Goal: Transaction & Acquisition: Purchase product/service

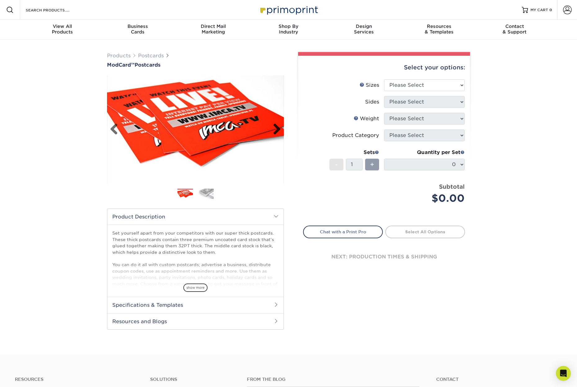
click at [278, 130] on link "Next" at bounding box center [274, 129] width 12 height 12
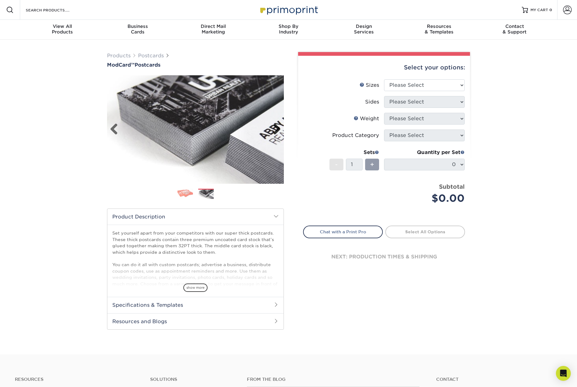
click at [278, 130] on link "Next" at bounding box center [274, 129] width 12 height 12
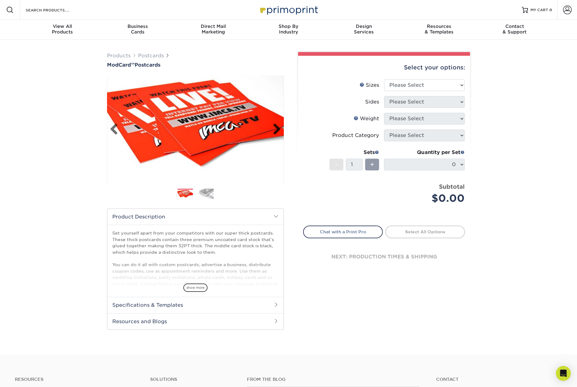
click at [278, 130] on link "Next" at bounding box center [274, 129] width 12 height 12
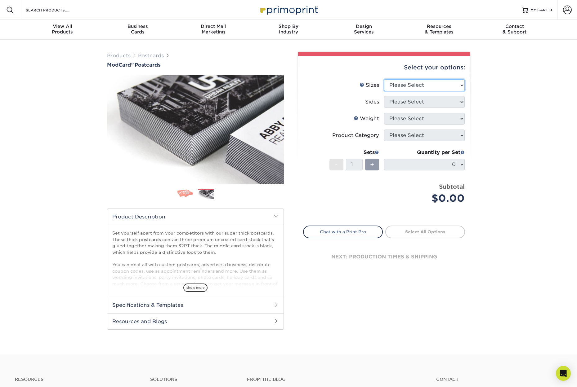
select select "6.00x11.00"
select select "32d3c223-f82c-492b-b915-ba065a00862f"
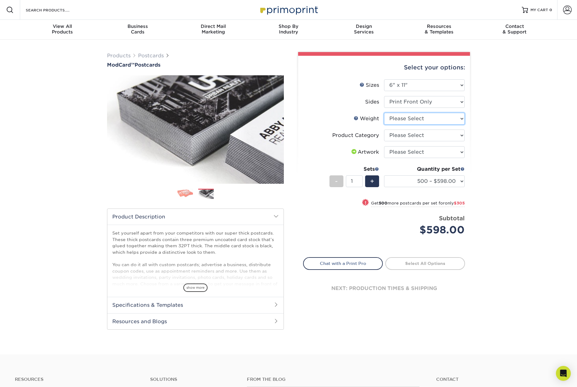
select select "32PTUCBLK"
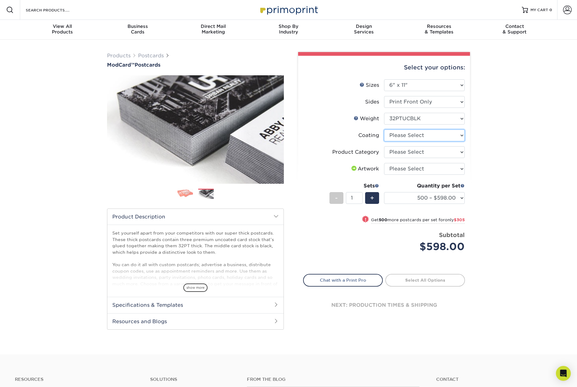
select select "3e7618de-abca-4bda-9f97-8b9129e913d8"
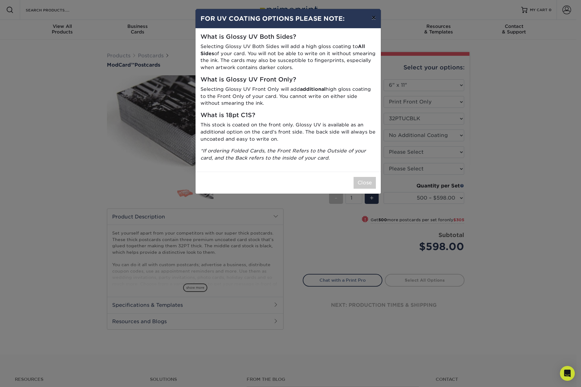
click at [375, 17] on button "×" at bounding box center [374, 17] width 14 height 17
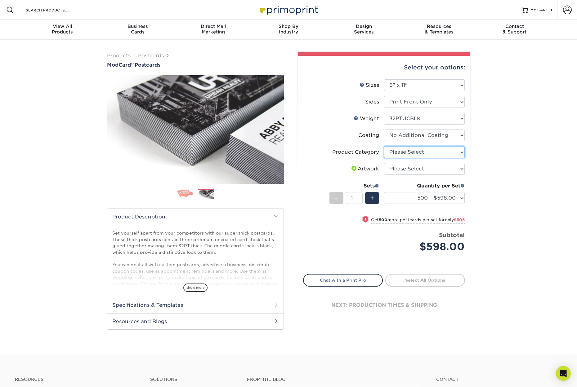
select select "9b7272e0-d6c8-4c3c-8e97-d3a1bcdab858"
select select "upload"
click at [370, 198] on span "+" at bounding box center [372, 197] width 4 height 9
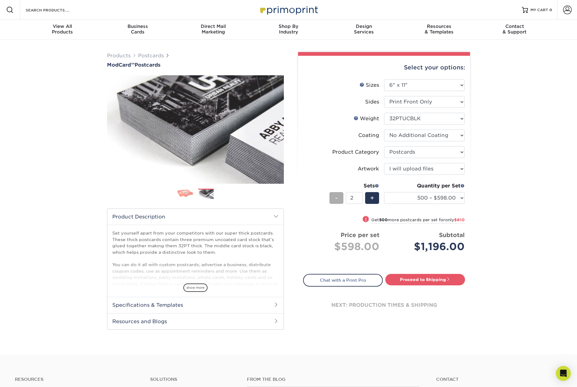
click at [329, 197] on div "-" at bounding box center [336, 198] width 14 height 12
type input "1"
click at [335, 197] on div "-" at bounding box center [336, 198] width 14 height 12
